Goal: Check status

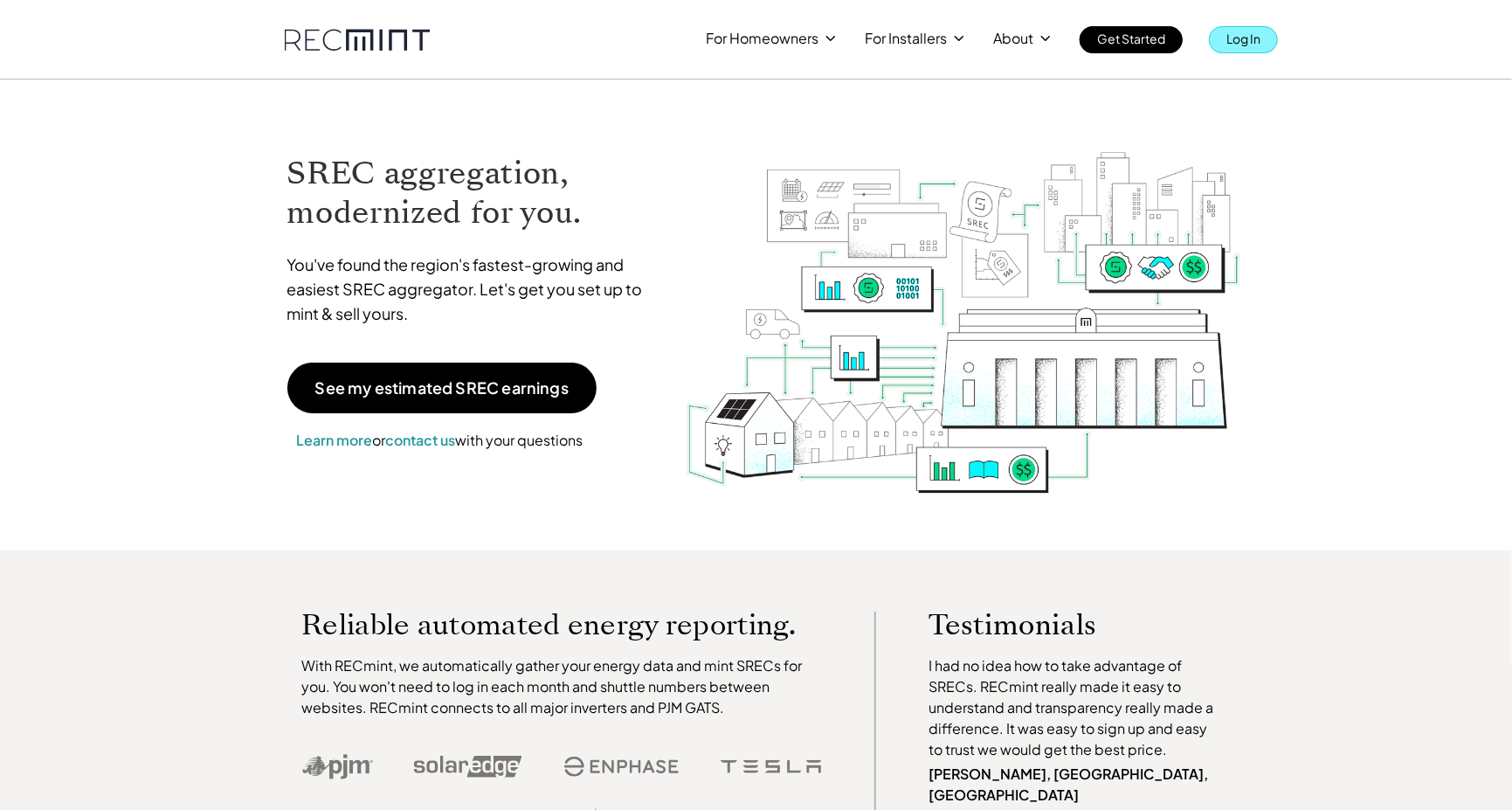
click at [1253, 39] on p "Log In" at bounding box center [1244, 38] width 34 height 25
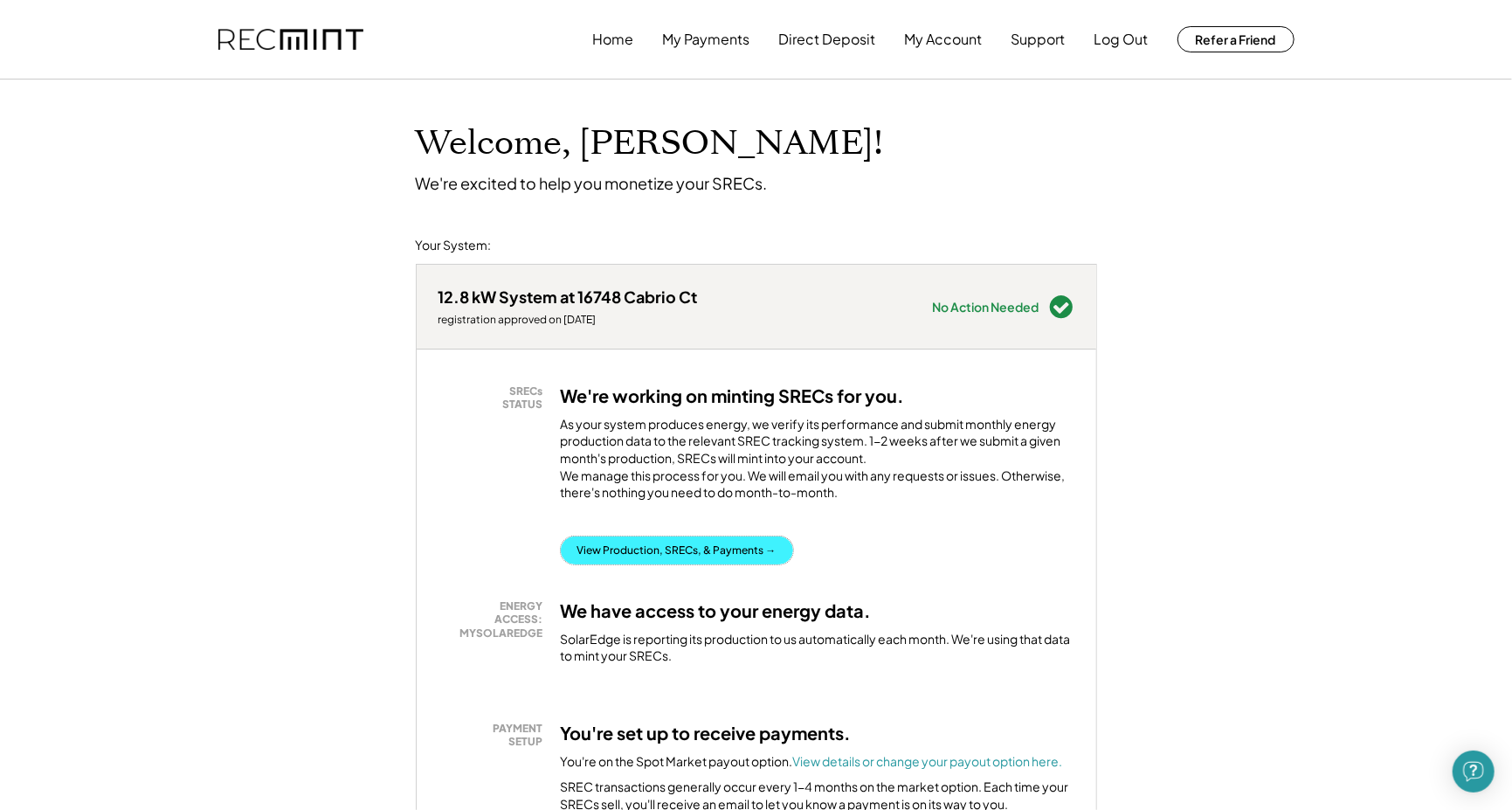
click at [665, 565] on button "View Production, SRECs, & Payments →" at bounding box center [676, 551] width 232 height 28
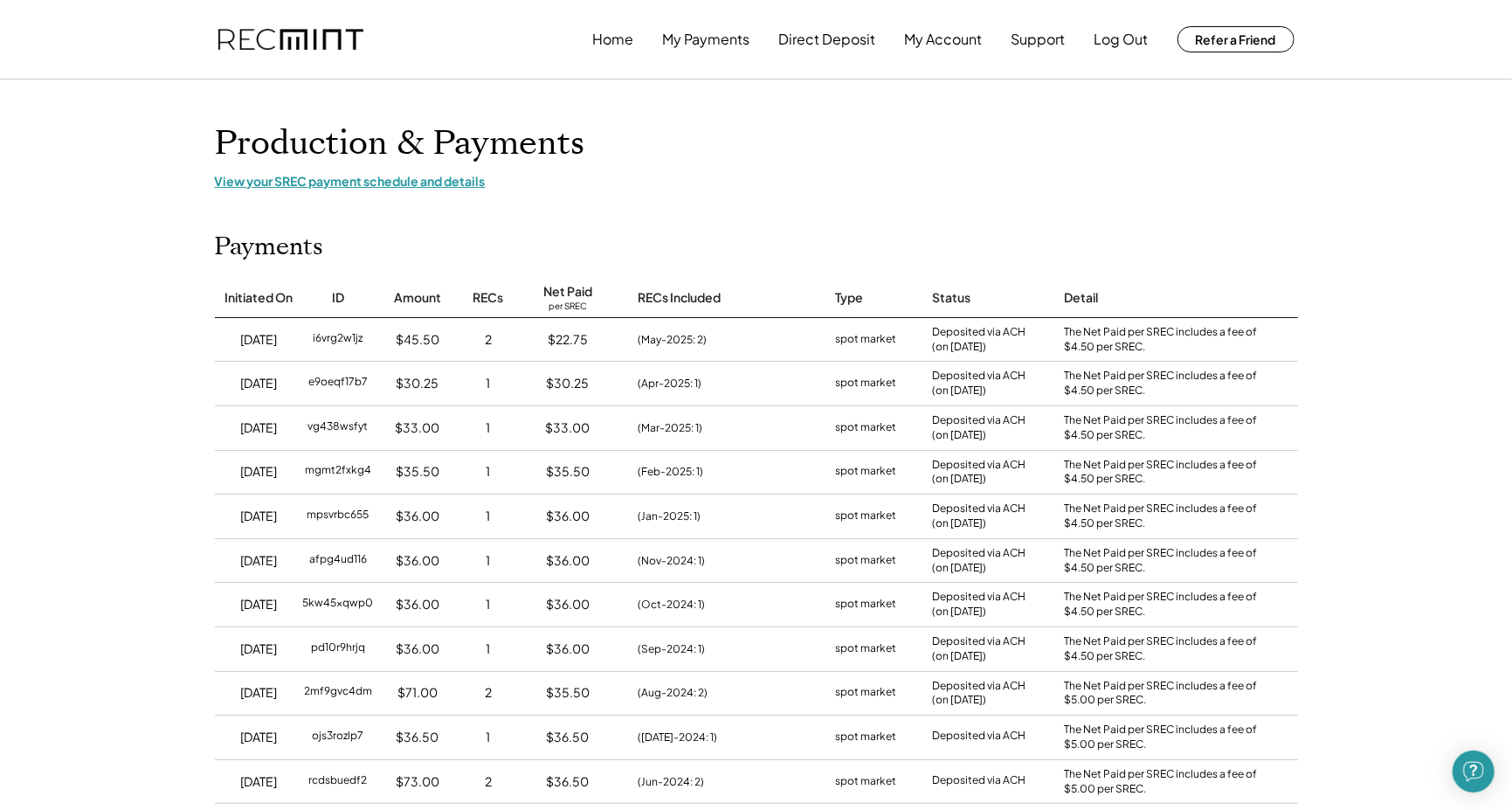
click at [358, 182] on div "View your SREC payment schedule and details" at bounding box center [756, 181] width 1083 height 16
